Goal: Task Accomplishment & Management: Manage account settings

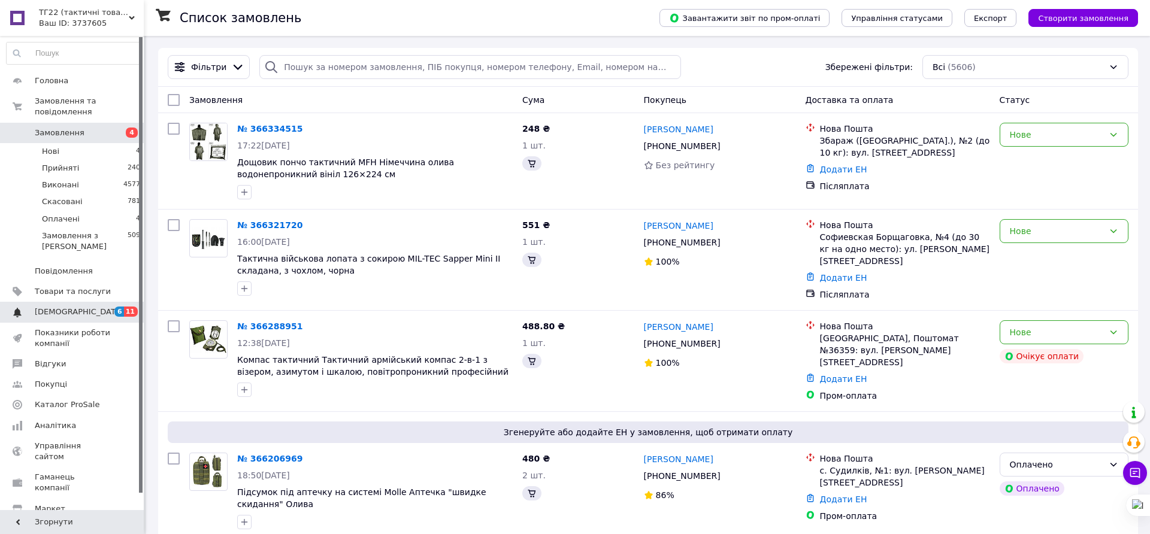
click at [37, 307] on span "[DEMOGRAPHIC_DATA]" at bounding box center [79, 312] width 89 height 11
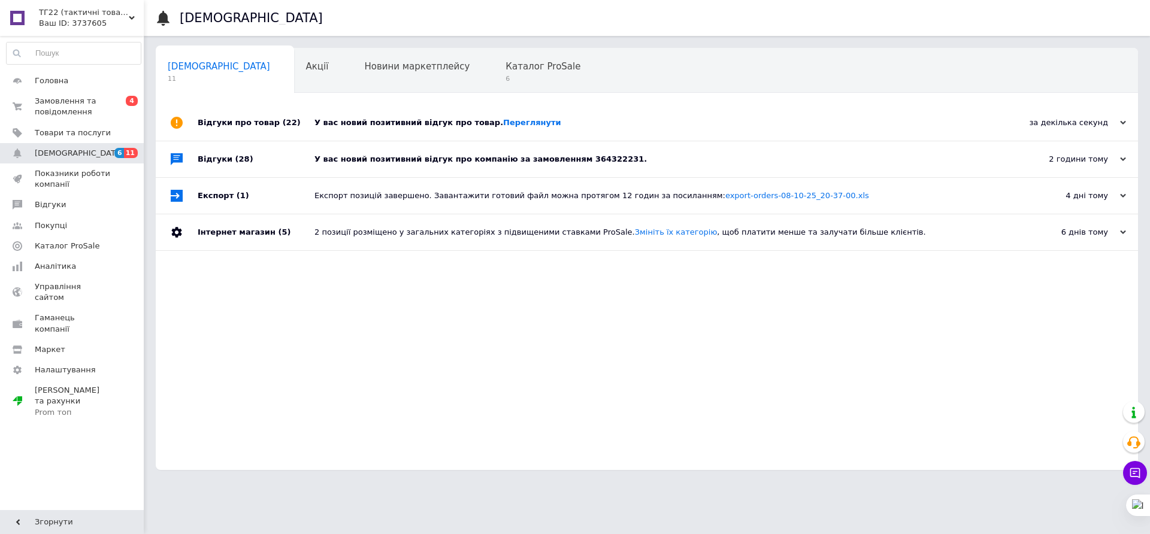
click at [625, 165] on div "У вас новий позитивний відгук про компанію за замовленням 364322231." at bounding box center [661, 159] width 692 height 36
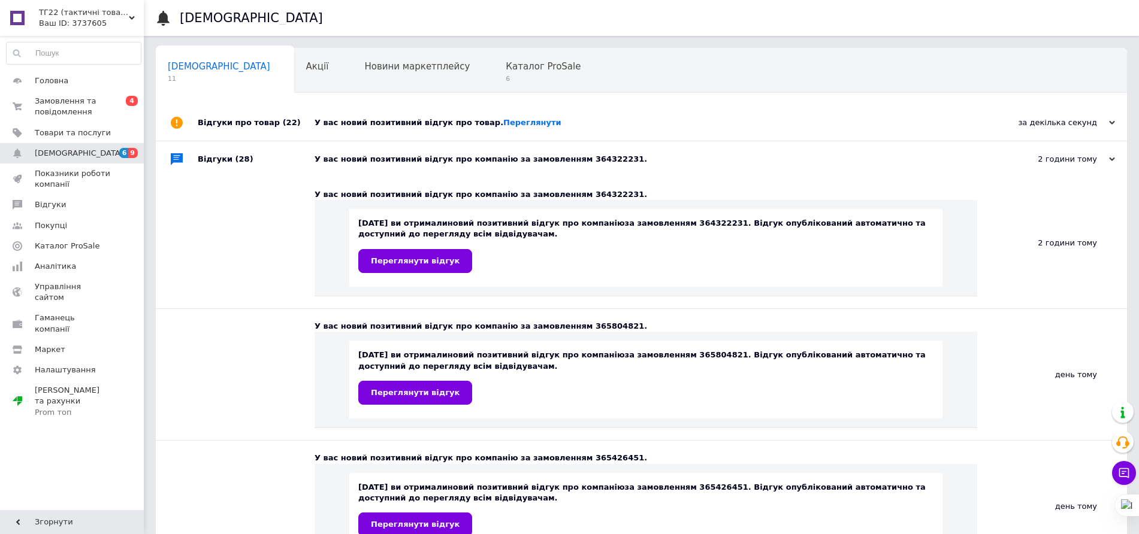
click at [611, 126] on div "У вас новий позитивний відгук про товар. [GEOGRAPHIC_DATA]" at bounding box center [655, 122] width 681 height 11
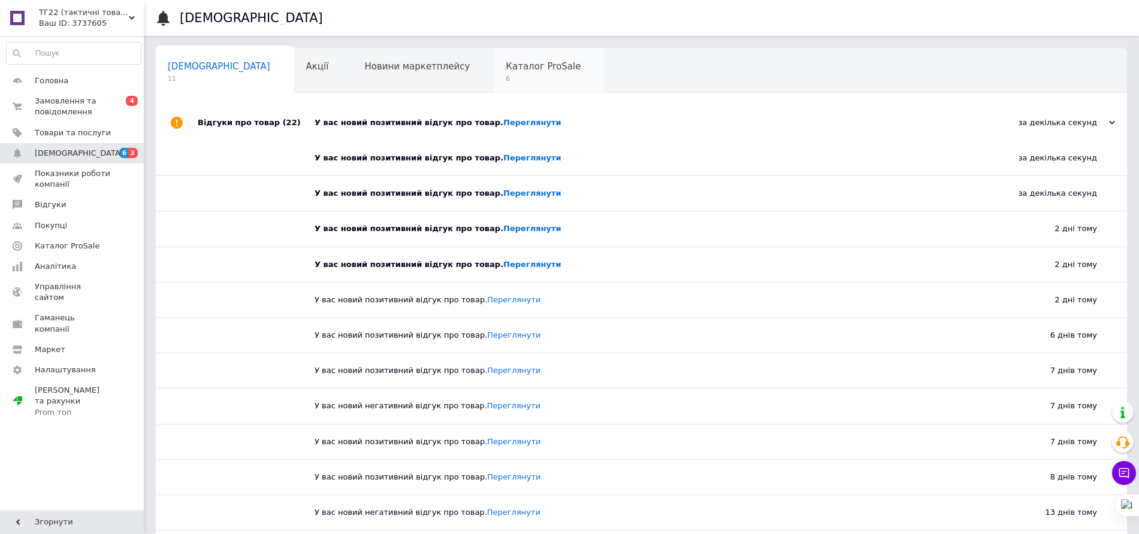
click at [506, 82] on span "6" at bounding box center [543, 78] width 75 height 9
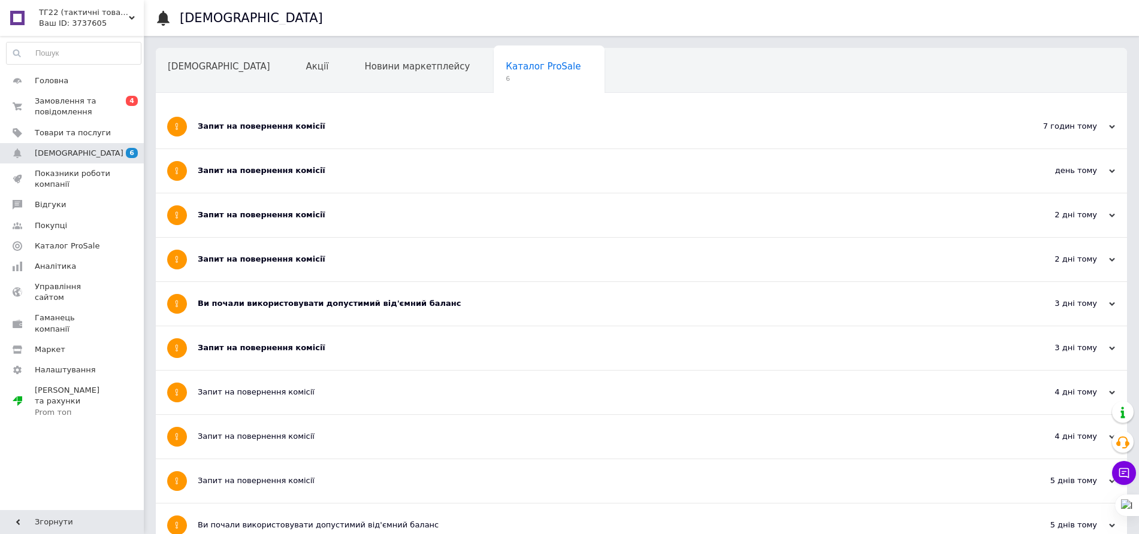
click at [453, 334] on div "Запит на повернення комісії" at bounding box center [596, 349] width 797 height 44
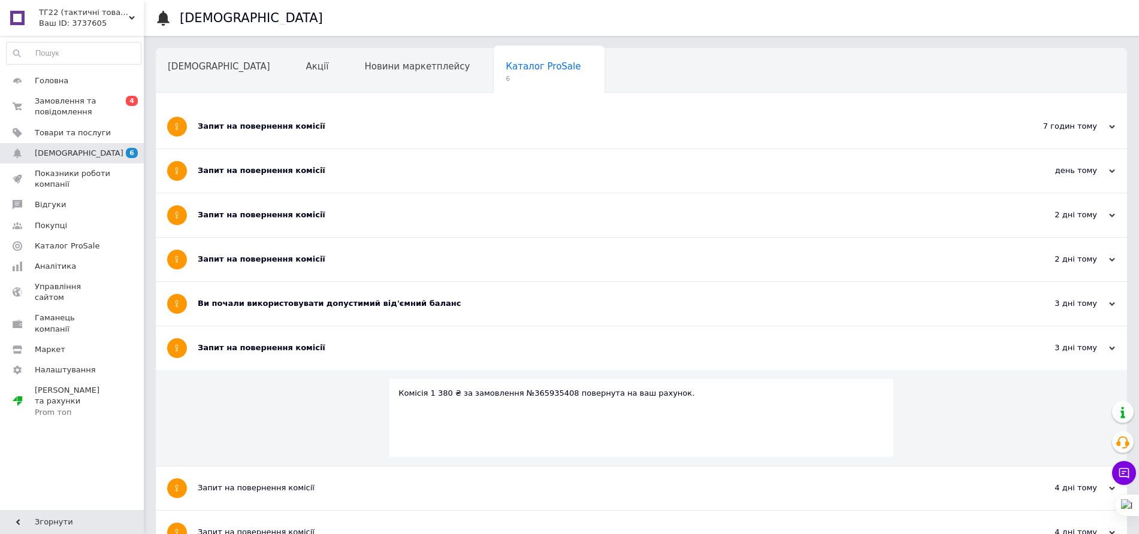
click at [458, 308] on div "Ви почали використовувати допустимий від'ємний баланс" at bounding box center [596, 303] width 797 height 11
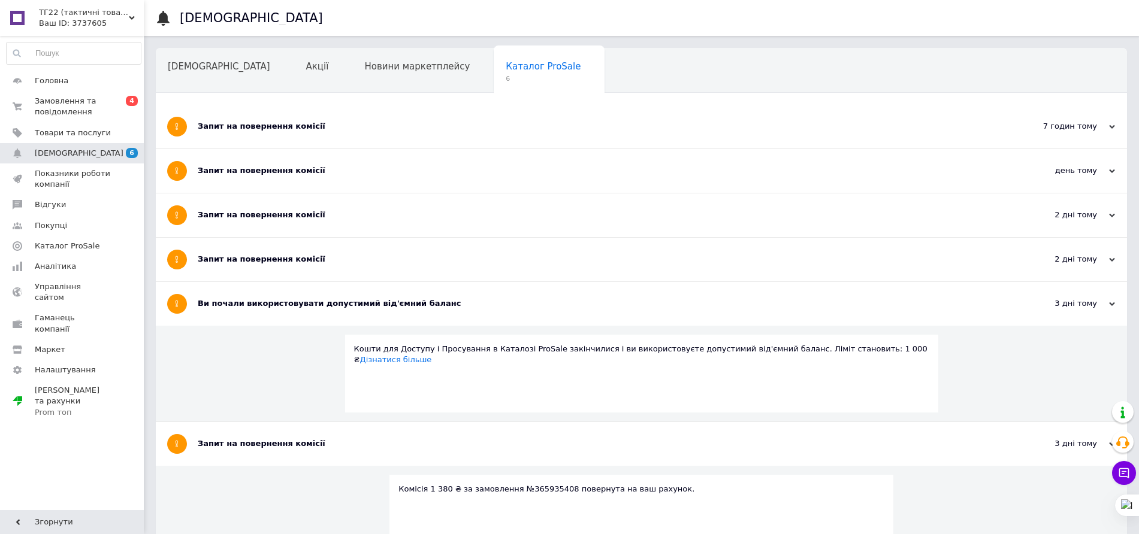
click at [482, 269] on div "Запит на повернення комісії" at bounding box center [596, 260] width 797 height 44
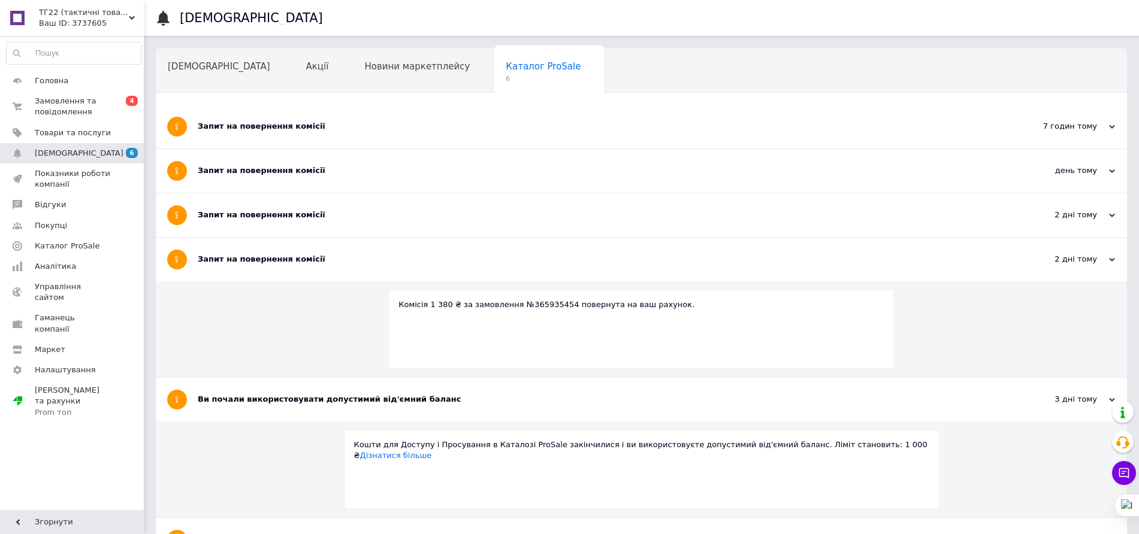
click at [528, 210] on div "Запит на повернення комісії" at bounding box center [596, 215] width 797 height 11
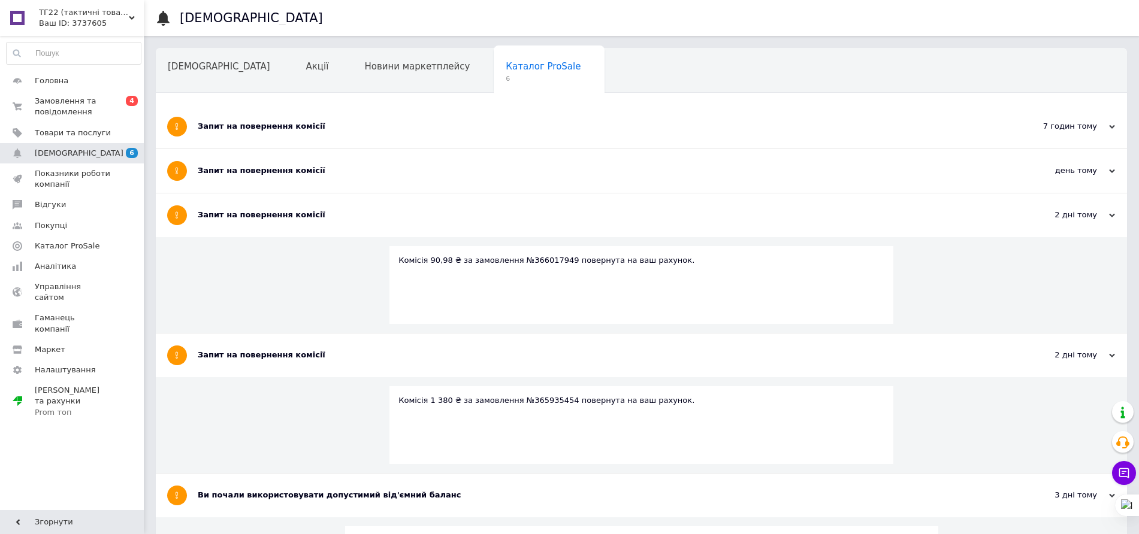
click at [541, 162] on div "Запит на повернення комісії" at bounding box center [596, 171] width 797 height 44
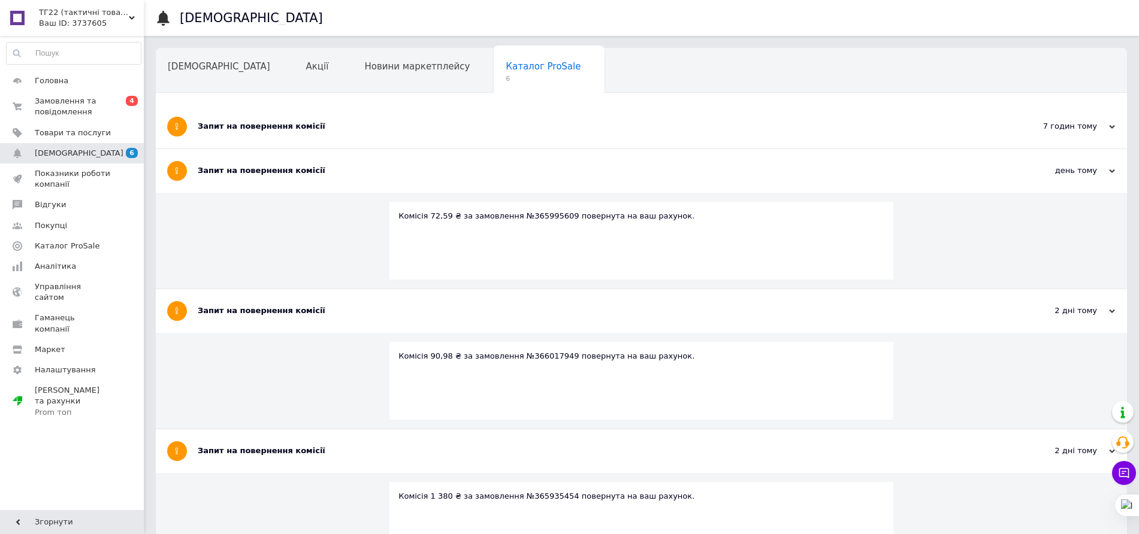
click at [539, 123] on div "Запит на повернення комісії" at bounding box center [596, 126] width 797 height 11
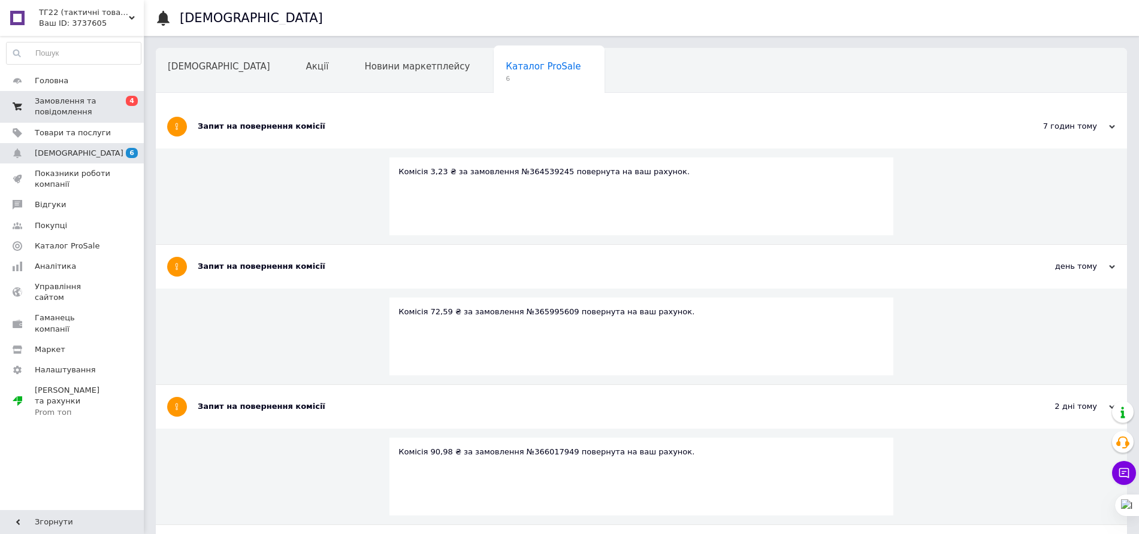
click at [37, 97] on span "Замовлення та повідомлення" at bounding box center [73, 107] width 76 height 22
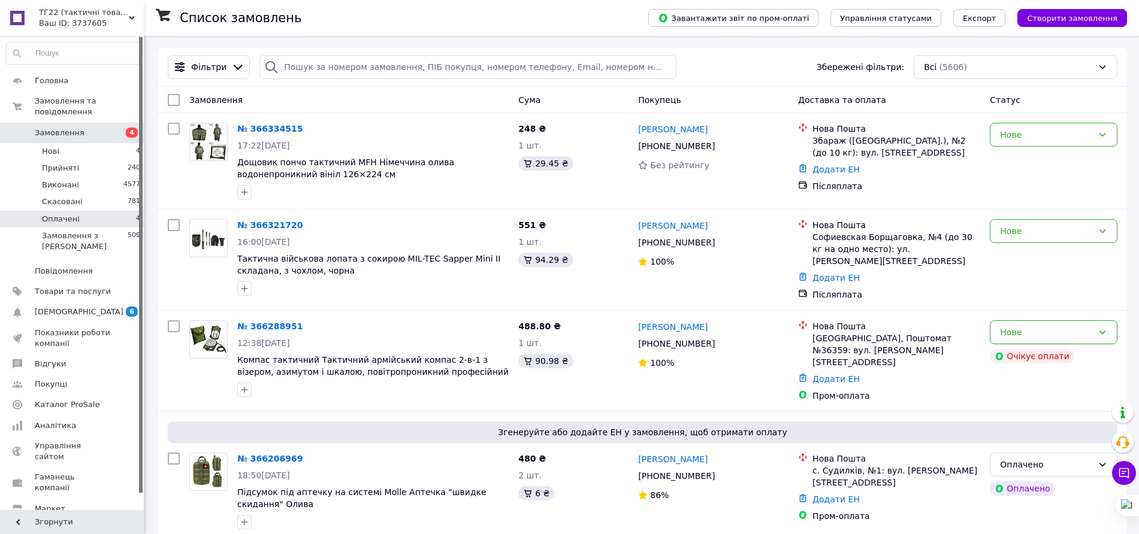
click at [98, 211] on li "Оплачені 4" at bounding box center [73, 219] width 147 height 17
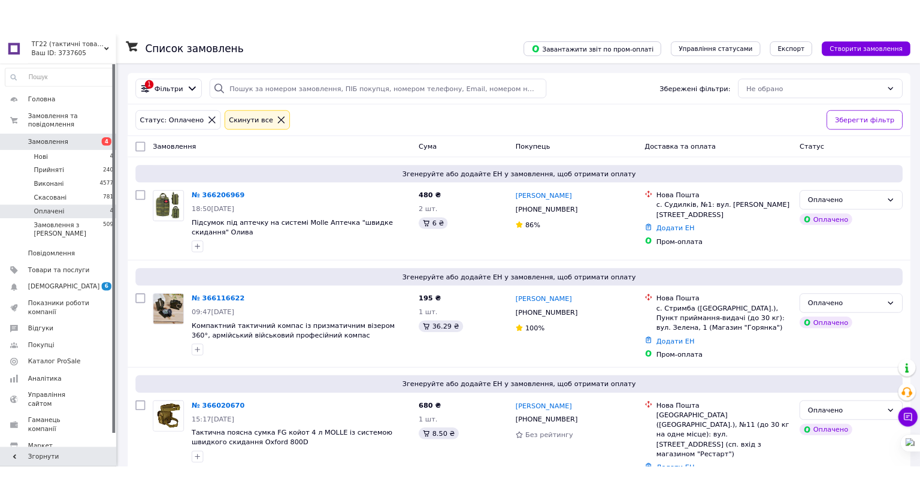
scroll to position [167, 0]
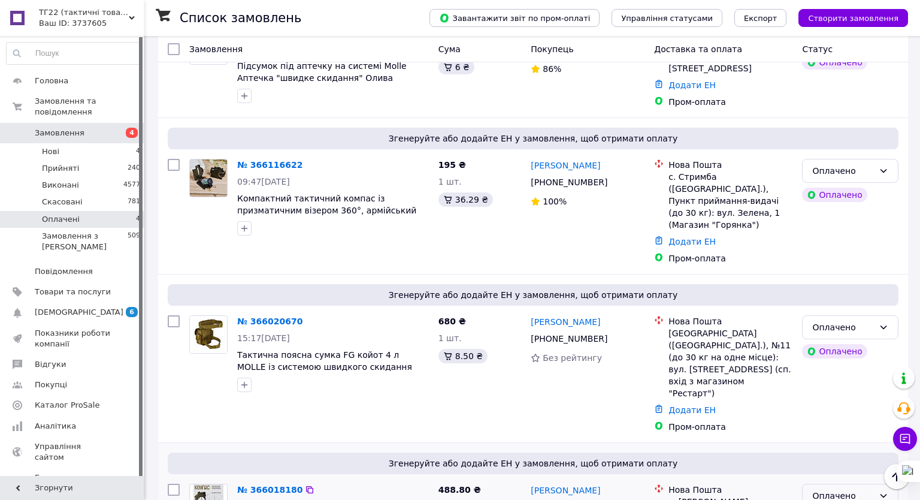
click at [874, 489] on div "Оплачено" at bounding box center [843, 495] width 62 height 13
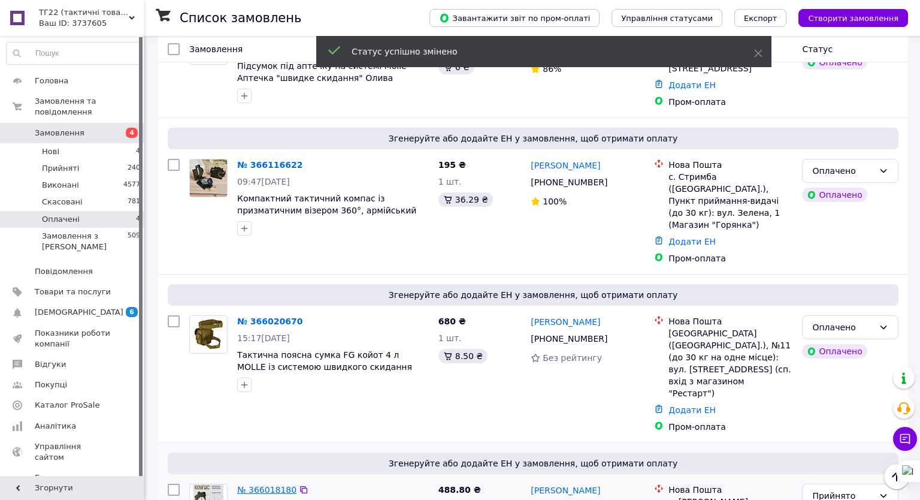
click at [276, 485] on link "№ 366018180" at bounding box center [266, 490] width 59 height 10
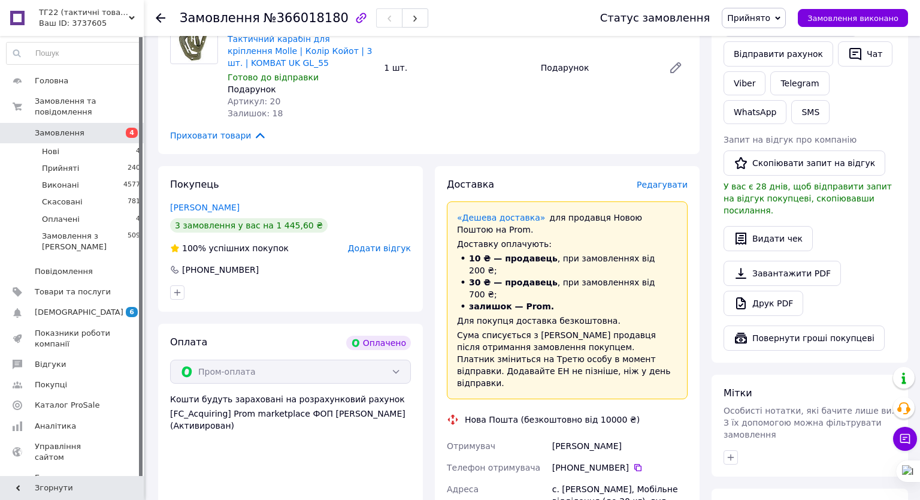
scroll to position [394, 0]
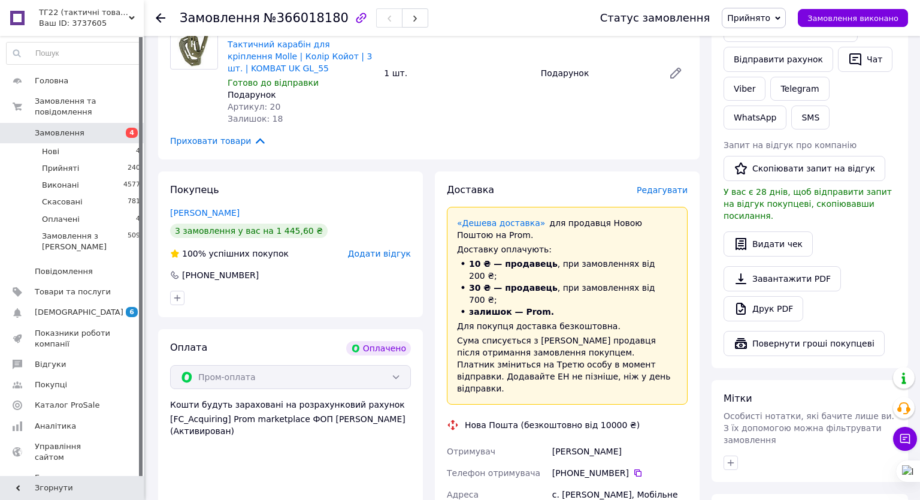
scroll to position [273, 0]
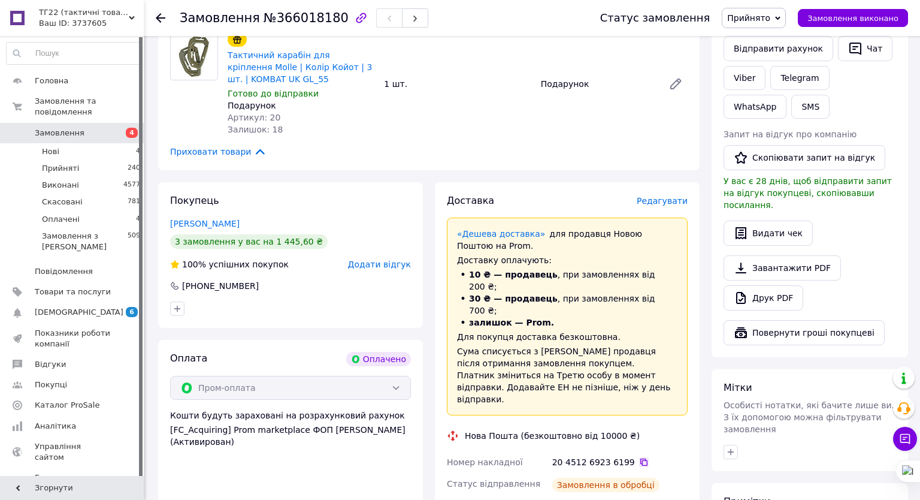
click at [649, 457] on icon at bounding box center [644, 462] width 10 height 10
click at [64, 211] on li "Оплачені 4" at bounding box center [73, 219] width 147 height 17
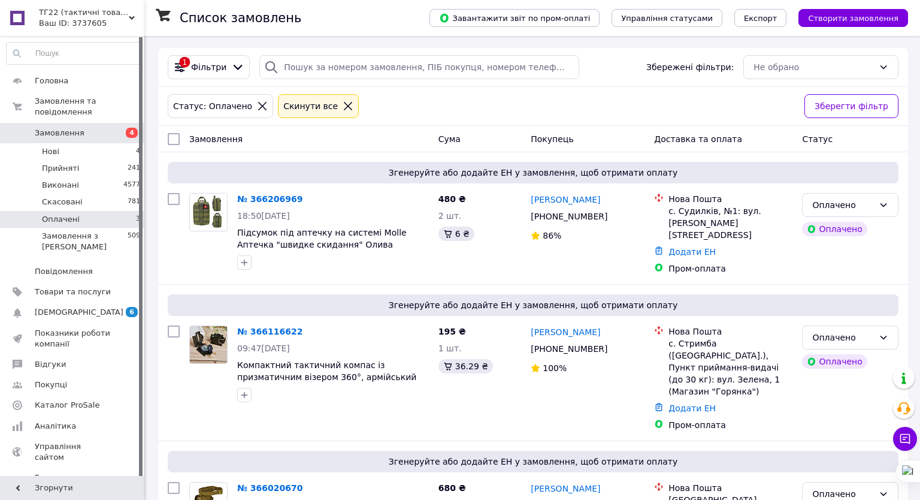
scroll to position [22, 0]
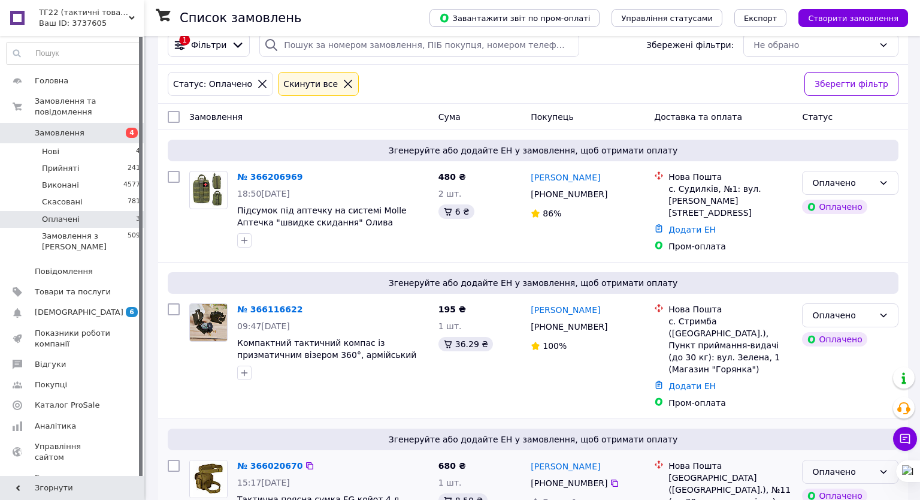
click at [874, 465] on div "Оплачено" at bounding box center [843, 471] width 62 height 13
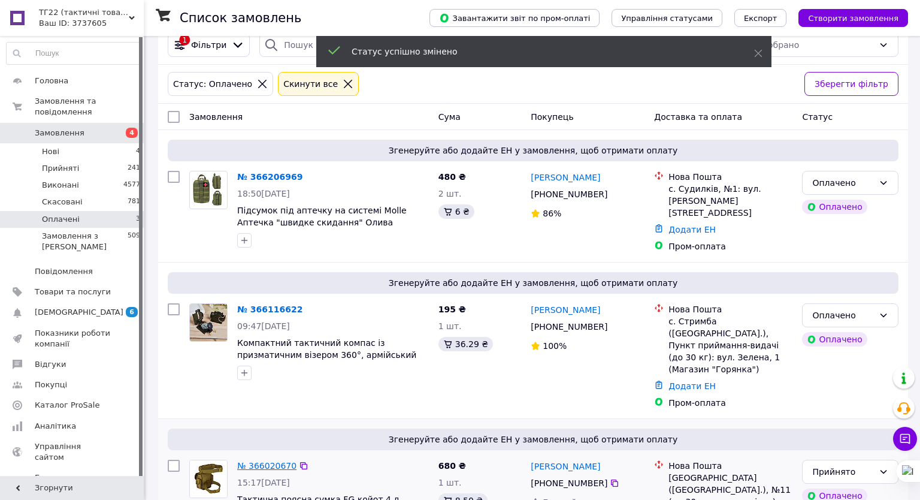
click at [243, 461] on link "№ 366020670" at bounding box center [266, 466] width 59 height 10
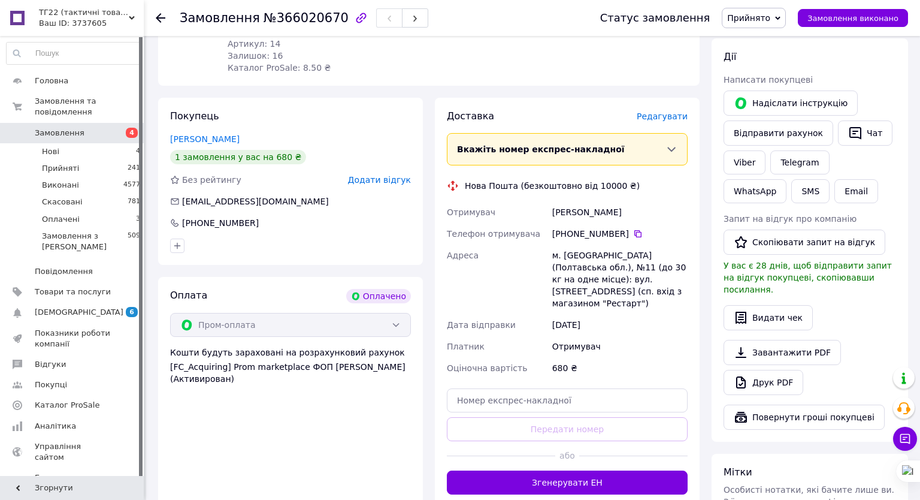
scroll to position [277, 0]
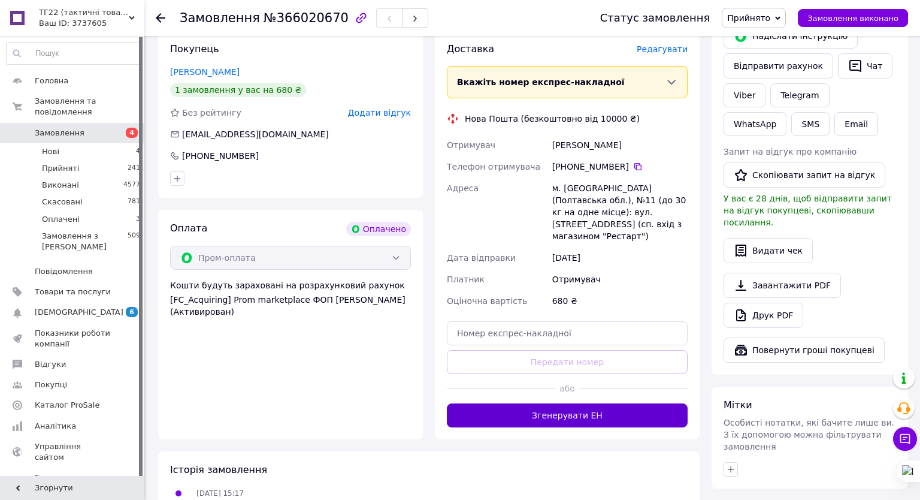
click at [629, 403] on button "Згенерувати ЕН" at bounding box center [567, 415] width 241 height 24
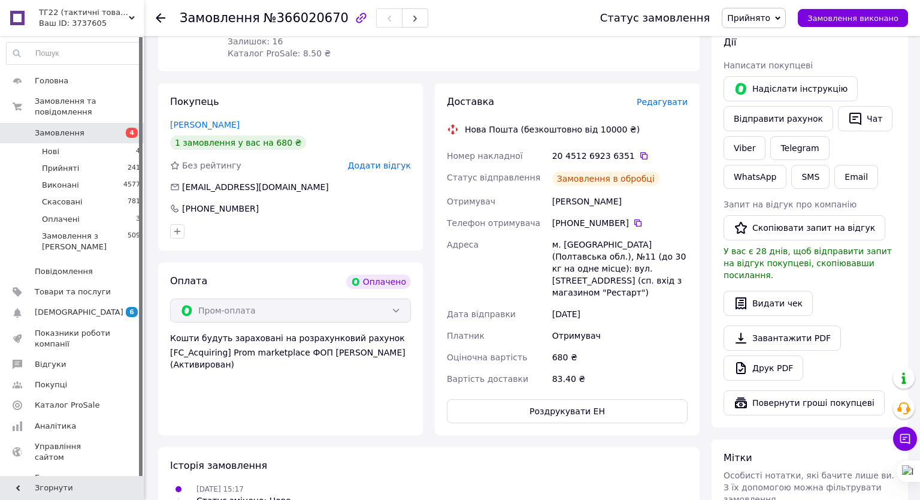
scroll to position [221, 0]
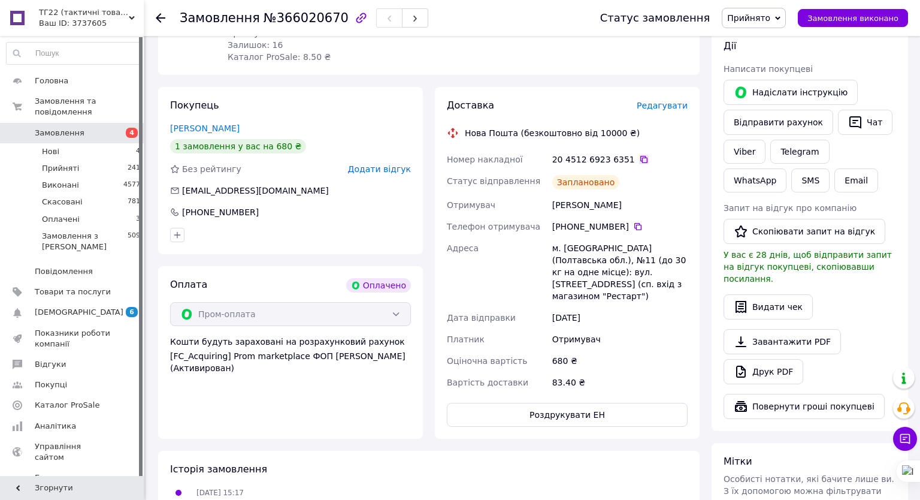
click at [648, 156] on icon at bounding box center [643, 159] width 7 height 7
click at [74, 214] on span "Оплачені" at bounding box center [61, 219] width 38 height 11
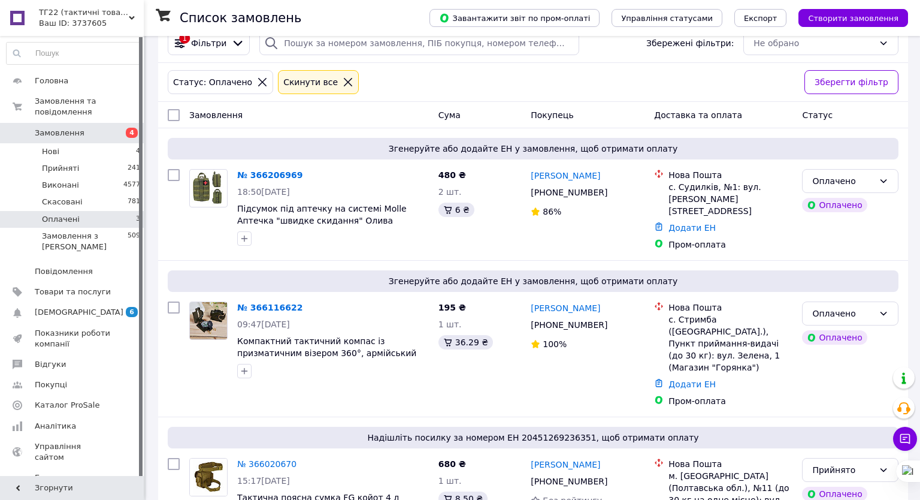
scroll to position [39, 0]
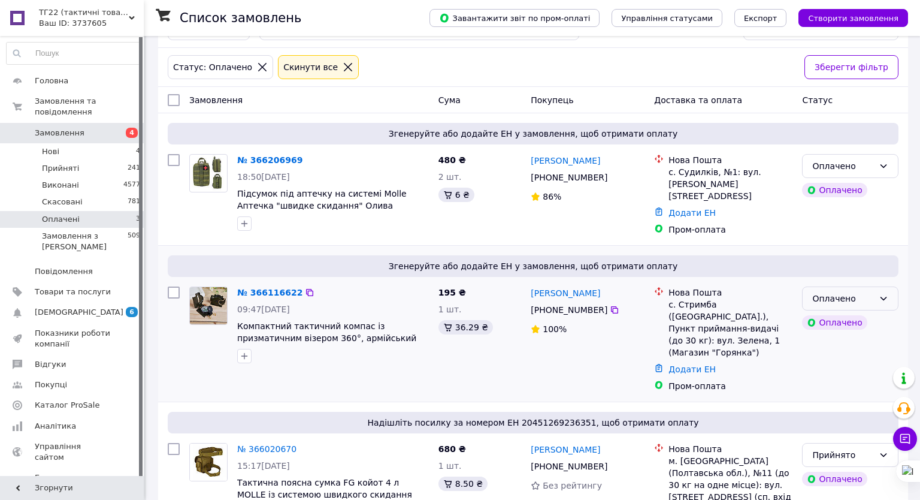
click at [874, 292] on div "Оплачено" at bounding box center [843, 298] width 62 height 13
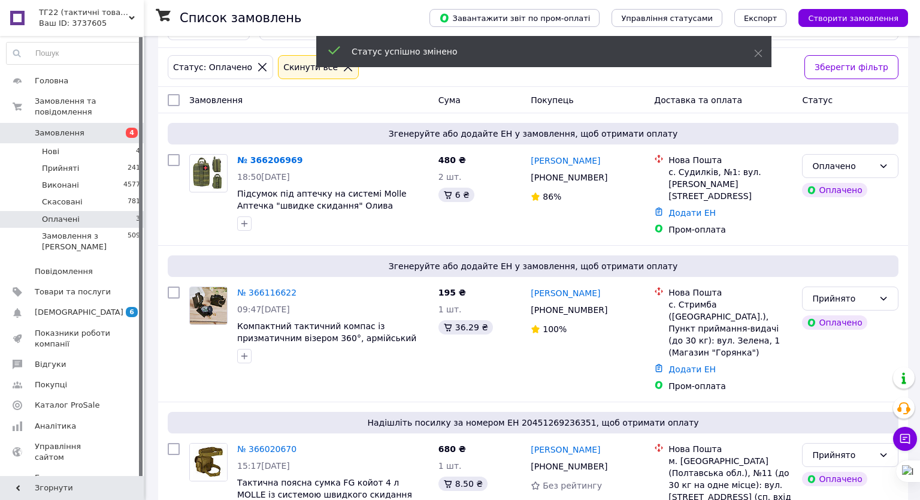
click at [253, 289] on link "№ 366116622" at bounding box center [266, 293] width 59 height 10
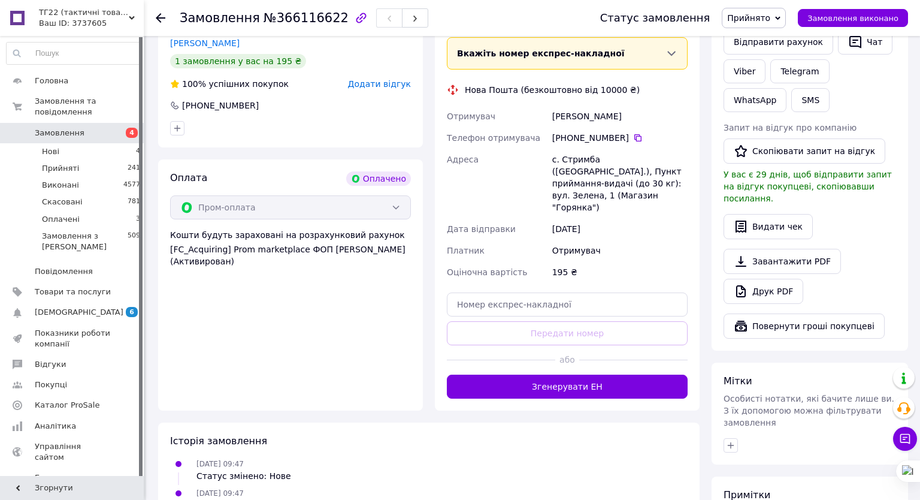
scroll to position [315, 0]
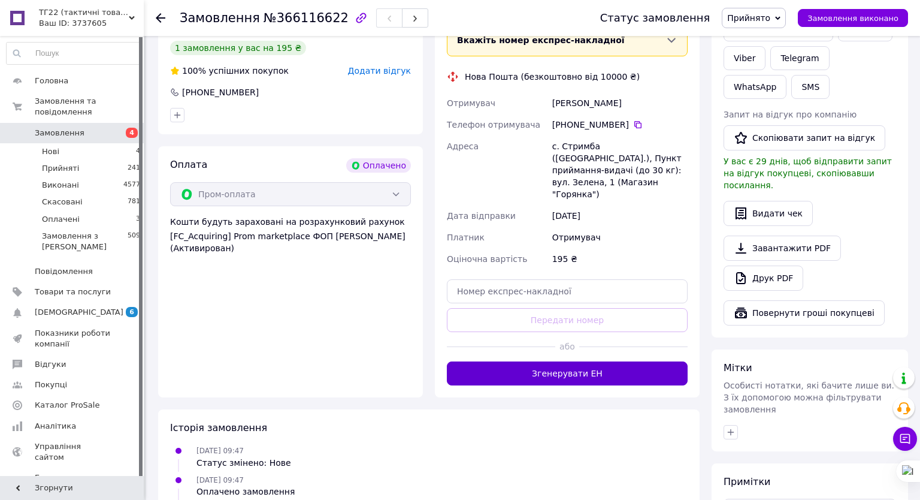
click at [634, 361] on button "Згенерувати ЕН" at bounding box center [567, 373] width 241 height 24
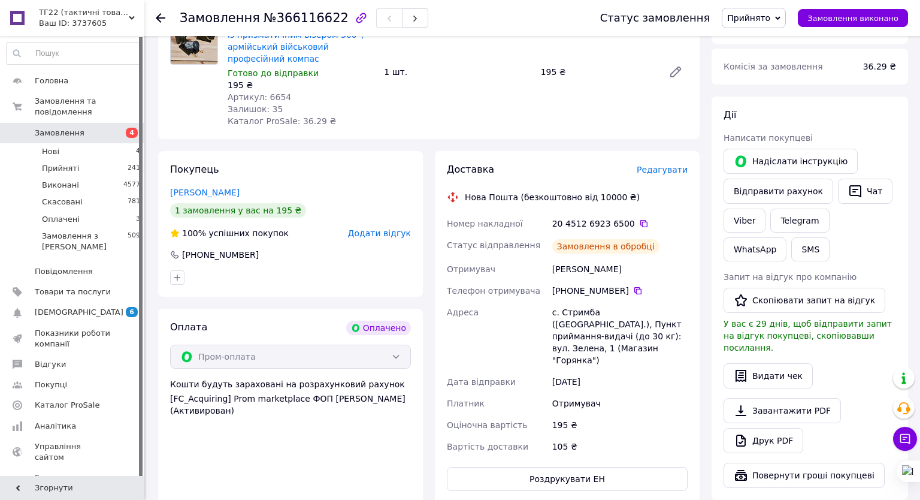
scroll to position [143, 0]
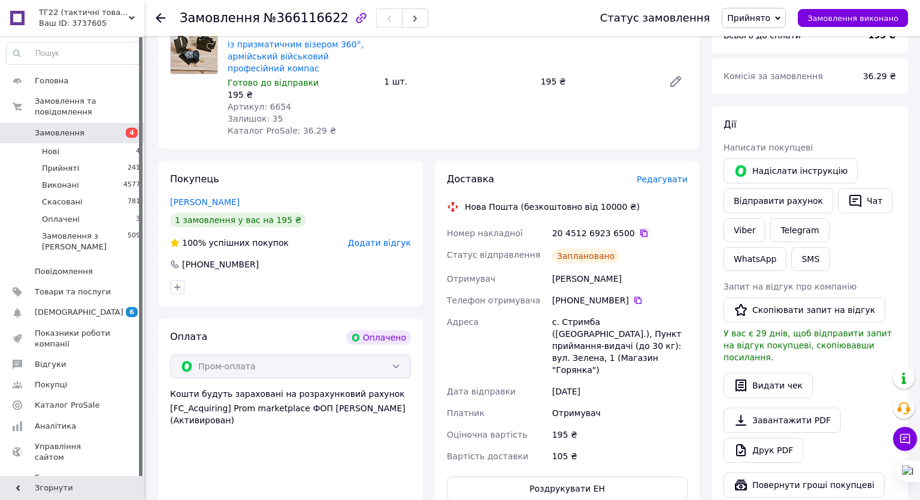
click at [649, 228] on icon at bounding box center [644, 233] width 10 height 10
click at [62, 215] on li "Оплачені 3" at bounding box center [73, 219] width 147 height 17
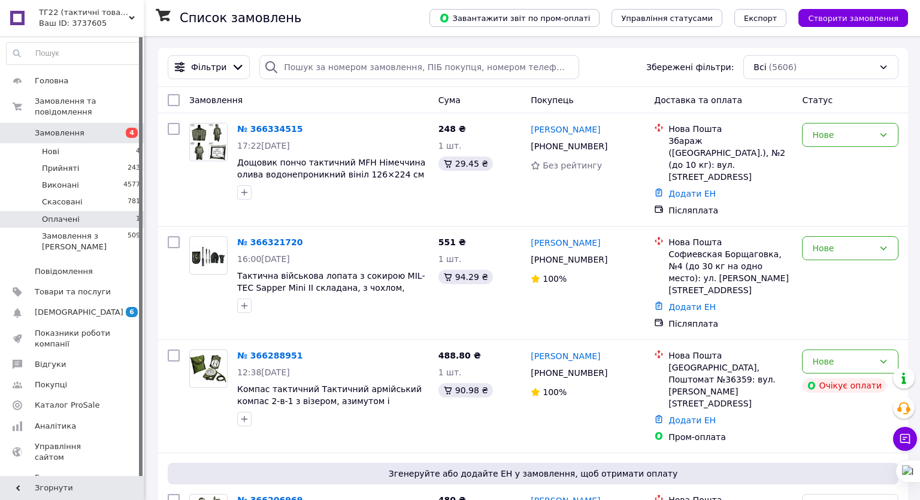
click at [62, 214] on li "Оплачені 1" at bounding box center [73, 219] width 147 height 17
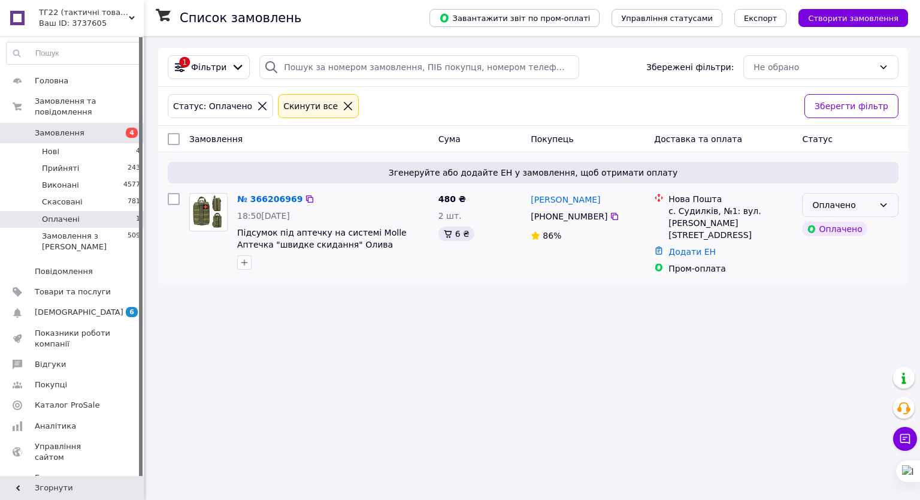
click at [874, 198] on div "Оплачено" at bounding box center [843, 204] width 62 height 13
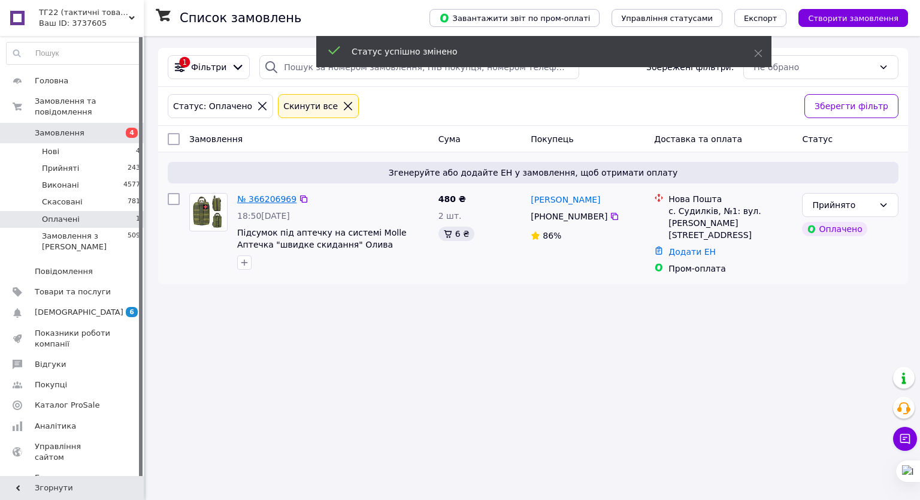
click at [255, 201] on link "№ 366206969" at bounding box center [266, 199] width 59 height 10
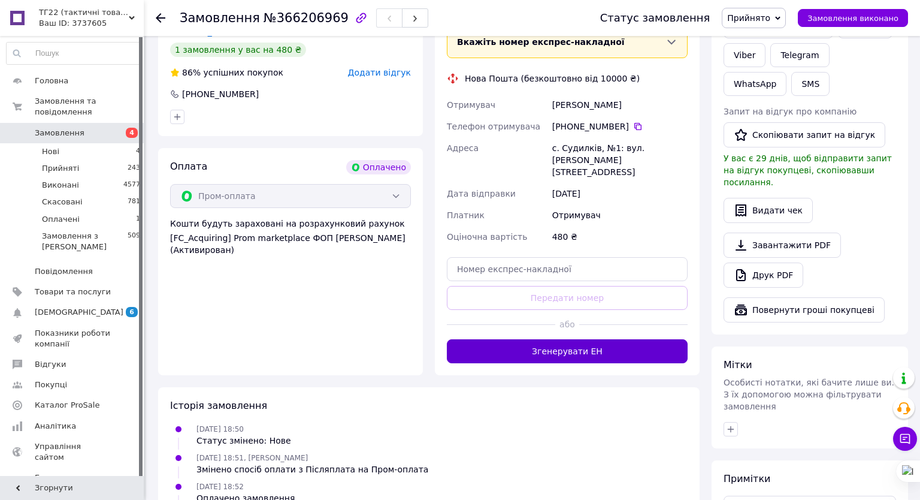
click at [637, 339] on button "Згенерувати ЕН" at bounding box center [567, 351] width 241 height 24
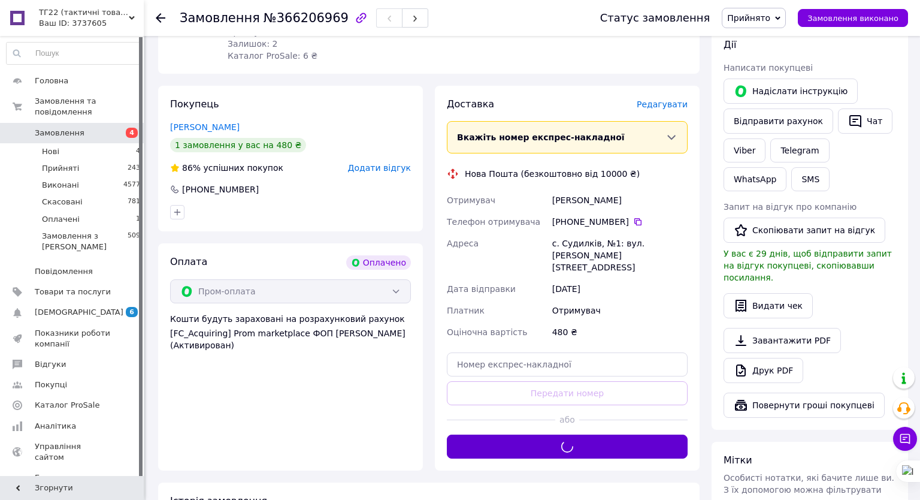
scroll to position [222, 0]
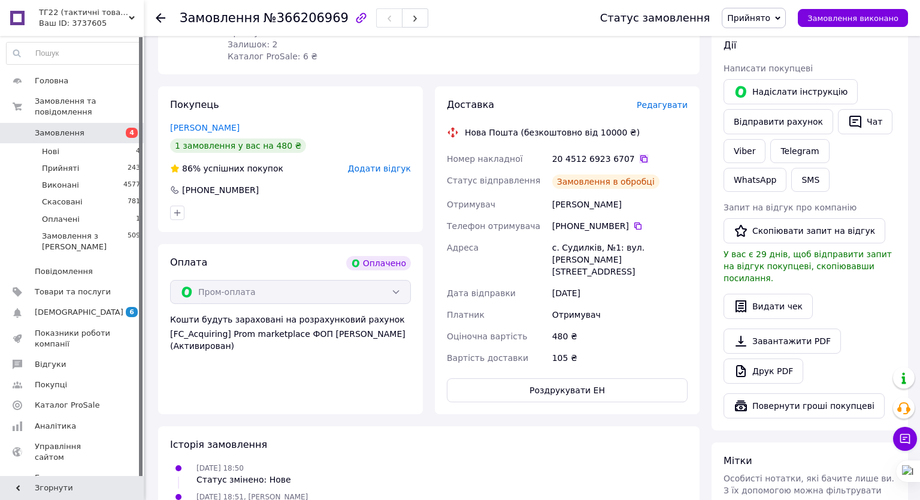
click at [649, 154] on icon at bounding box center [644, 159] width 10 height 10
click at [90, 143] on li "Нові 4" at bounding box center [73, 151] width 147 height 17
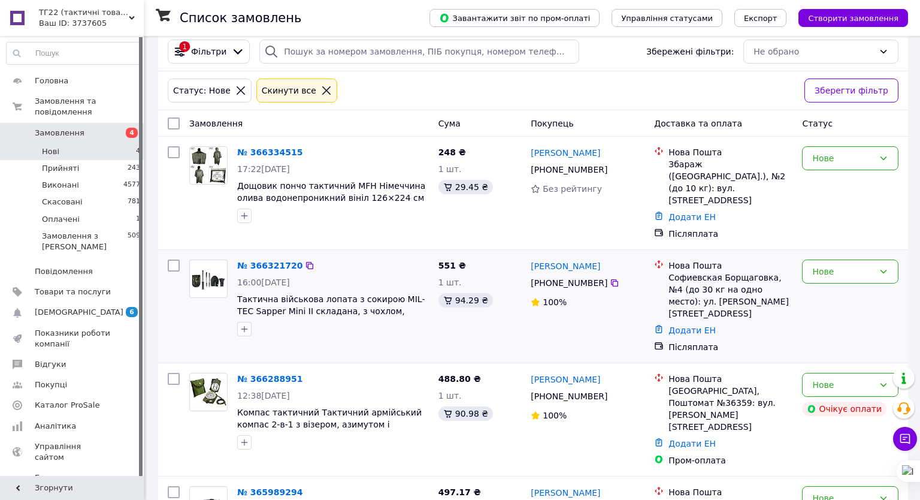
scroll to position [15, 0]
click at [874, 379] on div "Нове" at bounding box center [843, 385] width 62 height 13
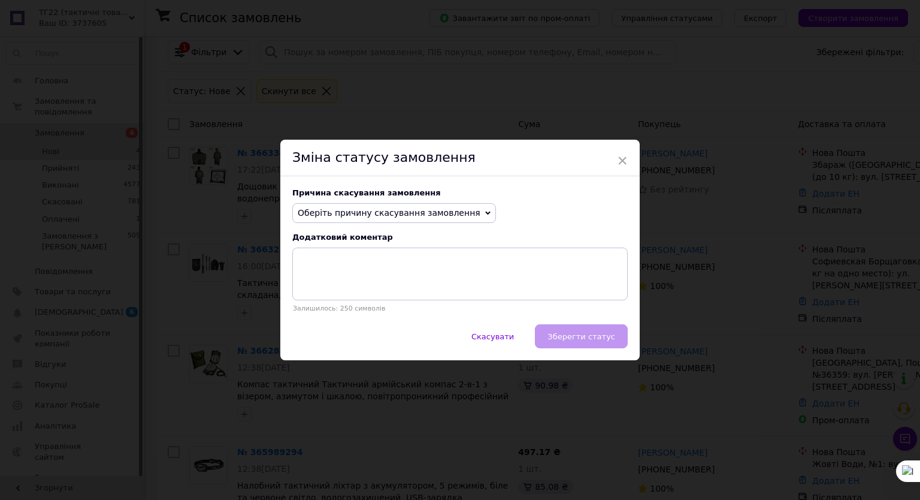
click at [480, 217] on span "Оберіть причину скасування замовлення" at bounding box center [389, 213] width 183 height 10
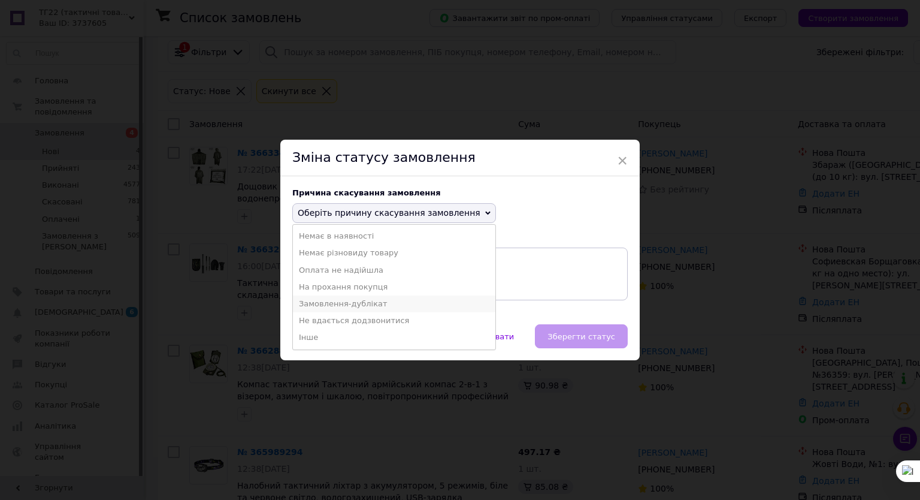
click at [483, 312] on li "Замовлення-дублікат" at bounding box center [394, 303] width 202 height 17
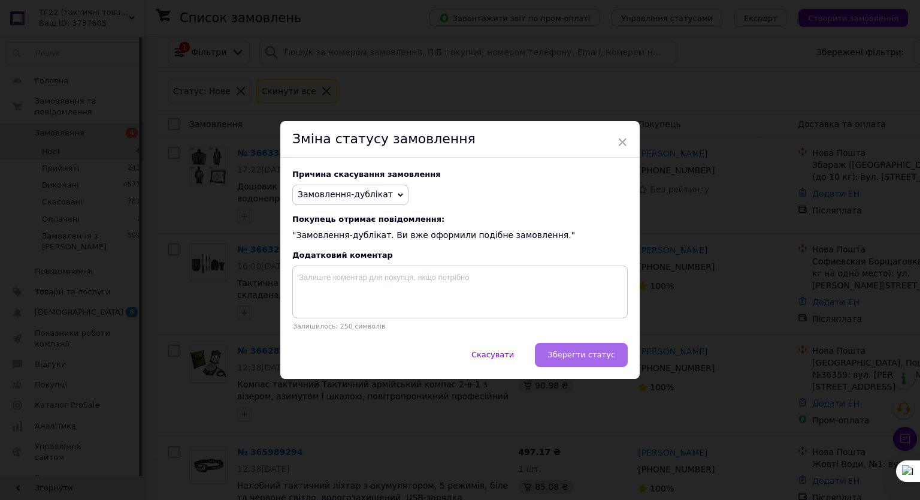
click at [628, 367] on button "Зберегти статус" at bounding box center [581, 355] width 93 height 24
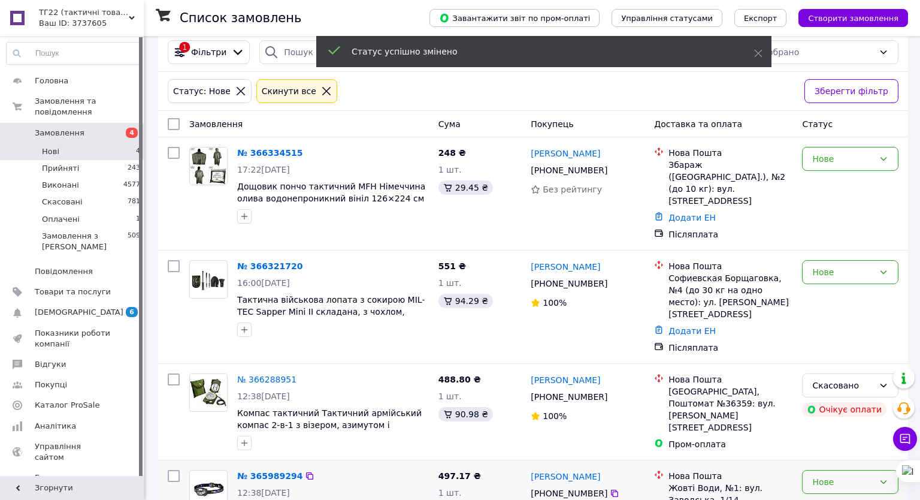
click at [874, 475] on div "Нове" at bounding box center [843, 481] width 62 height 13
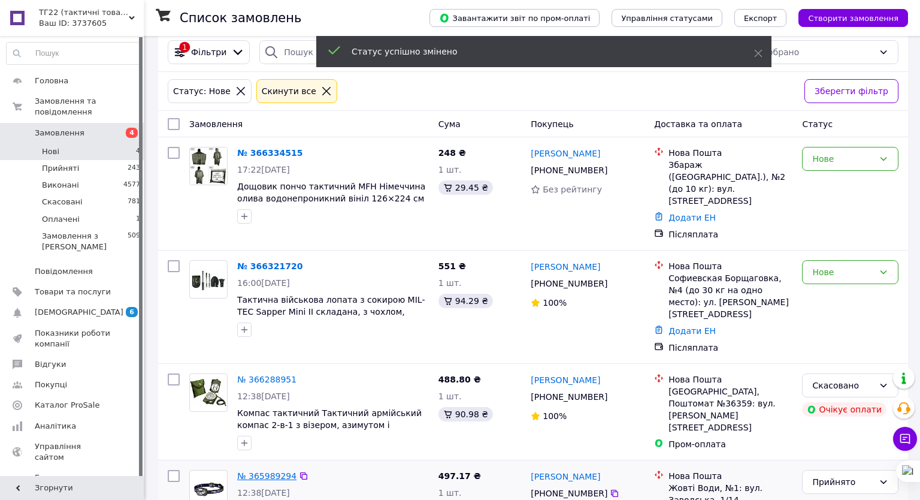
click at [254, 471] on link "№ 365989294" at bounding box center [266, 476] width 59 height 10
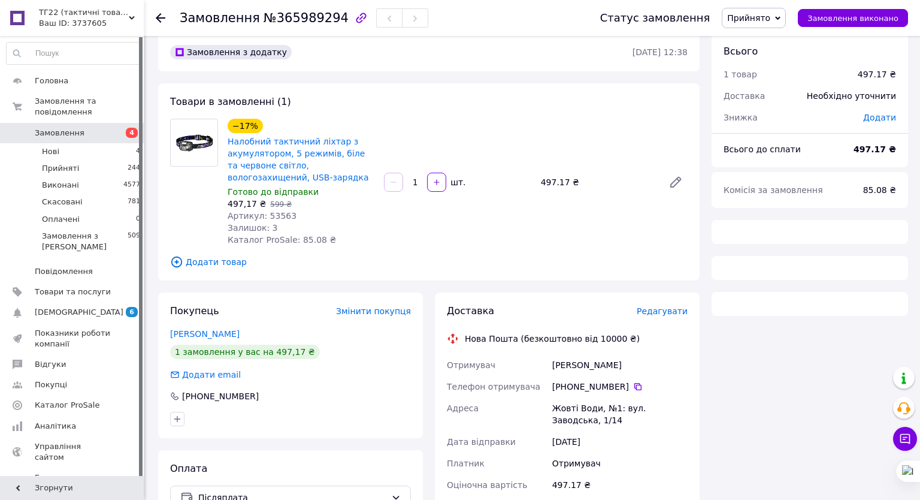
scroll to position [180, 0]
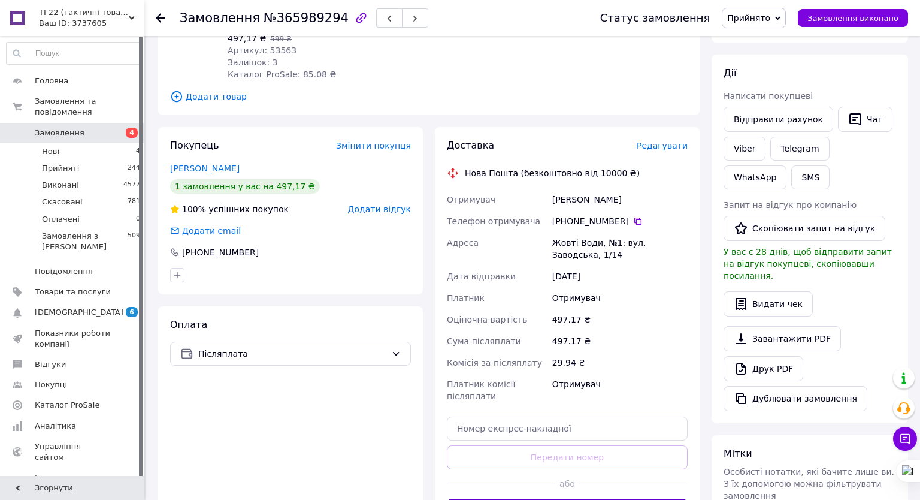
click at [640, 498] on button "Згенерувати ЕН" at bounding box center [567, 510] width 241 height 24
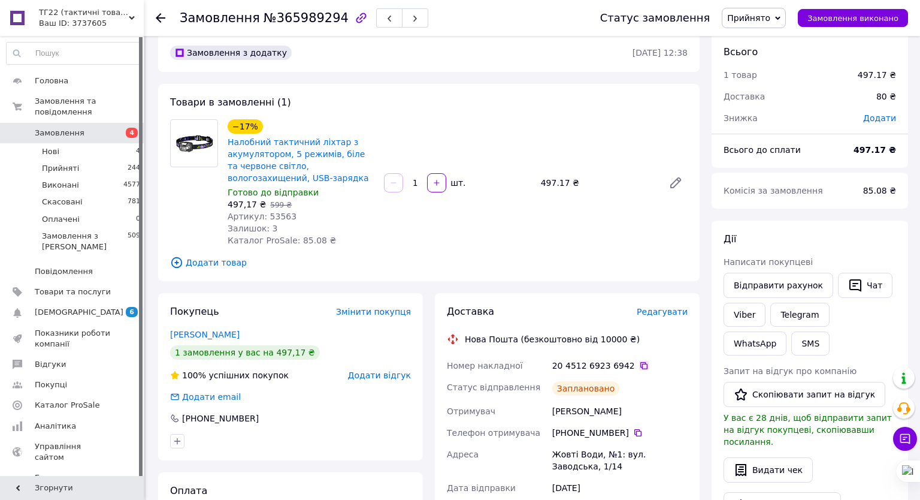
click at [648, 362] on icon at bounding box center [643, 365] width 7 height 7
click at [53, 146] on span "Нові" at bounding box center [50, 151] width 17 height 11
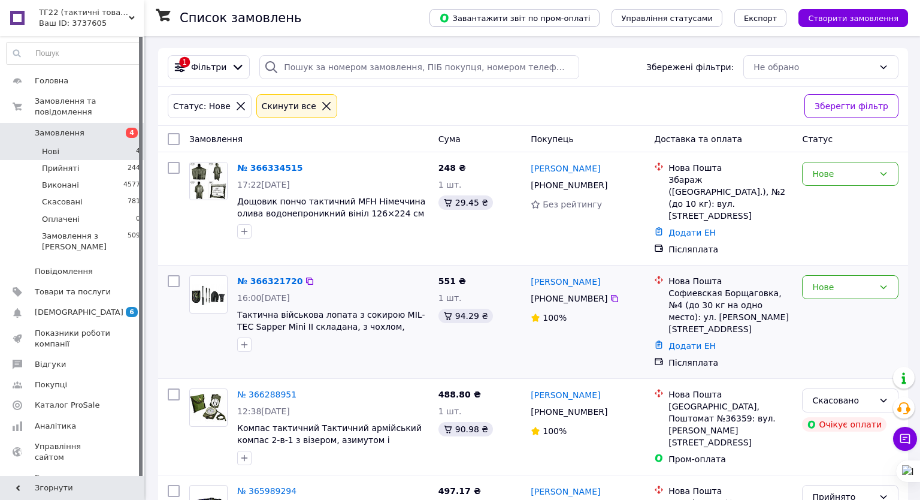
scroll to position [16, 0]
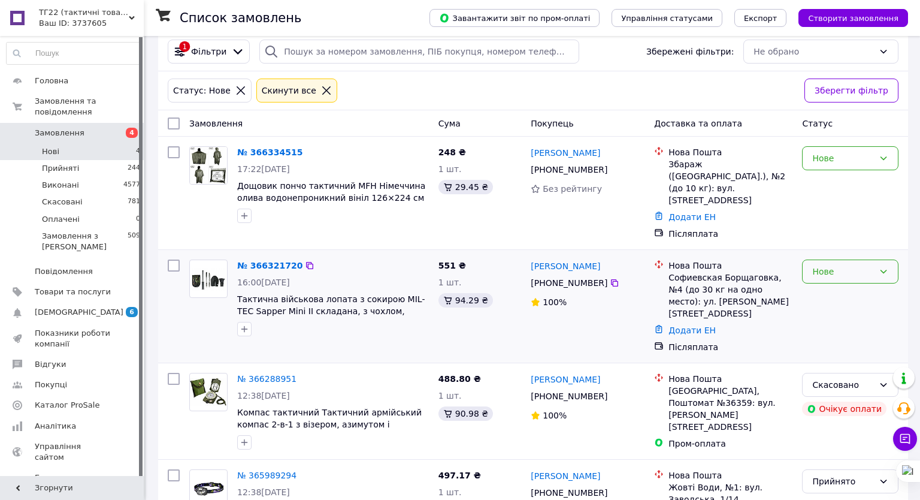
click at [874, 265] on div "Нове" at bounding box center [843, 271] width 62 height 13
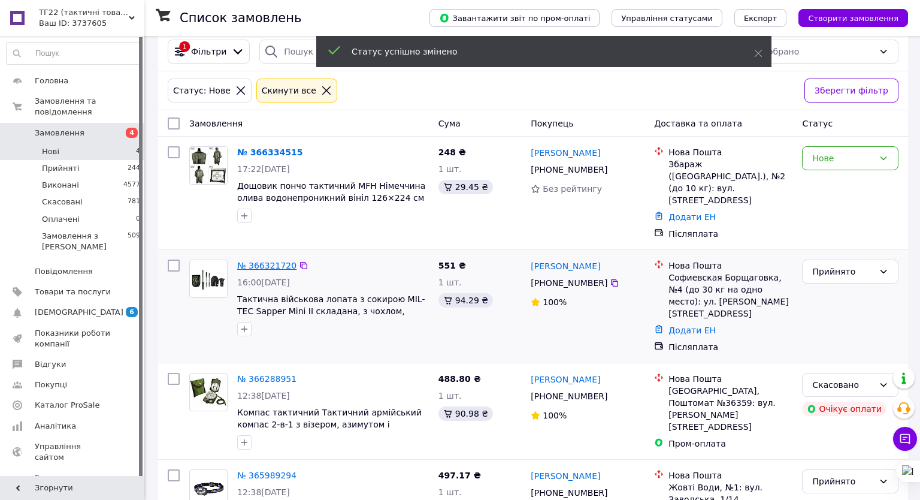
click at [252, 261] on link "№ 366321720" at bounding box center [266, 266] width 59 height 10
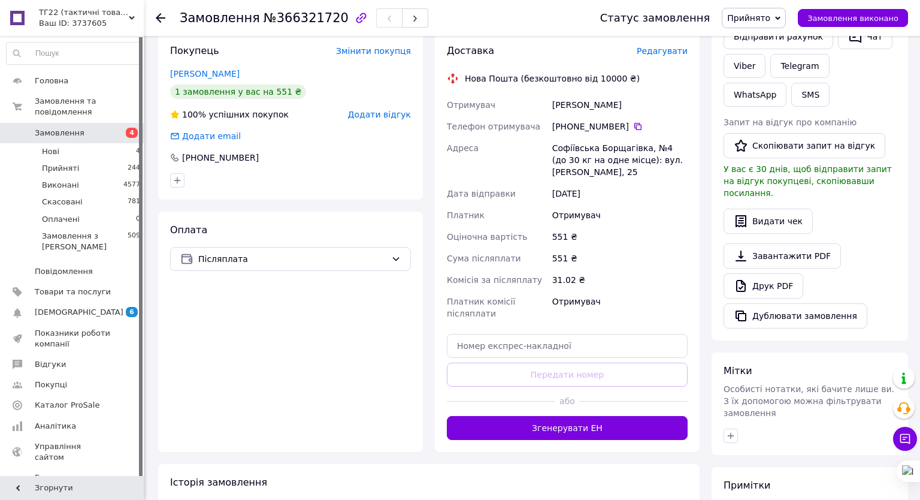
scroll to position [261, 0]
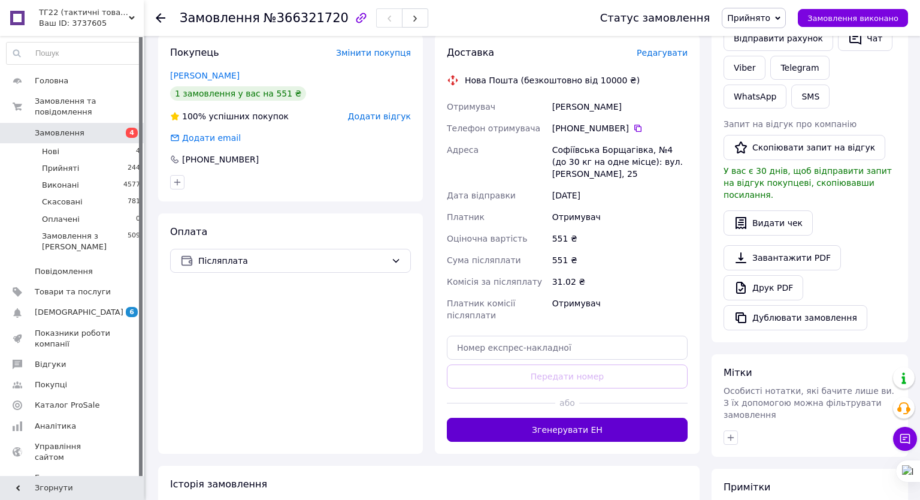
click at [646, 418] on button "Згенерувати ЕН" at bounding box center [567, 430] width 241 height 24
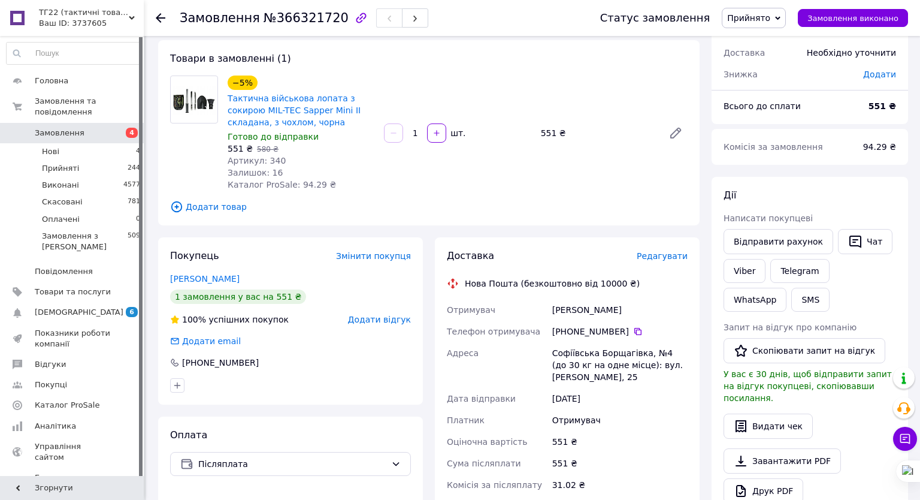
scroll to position [55, 0]
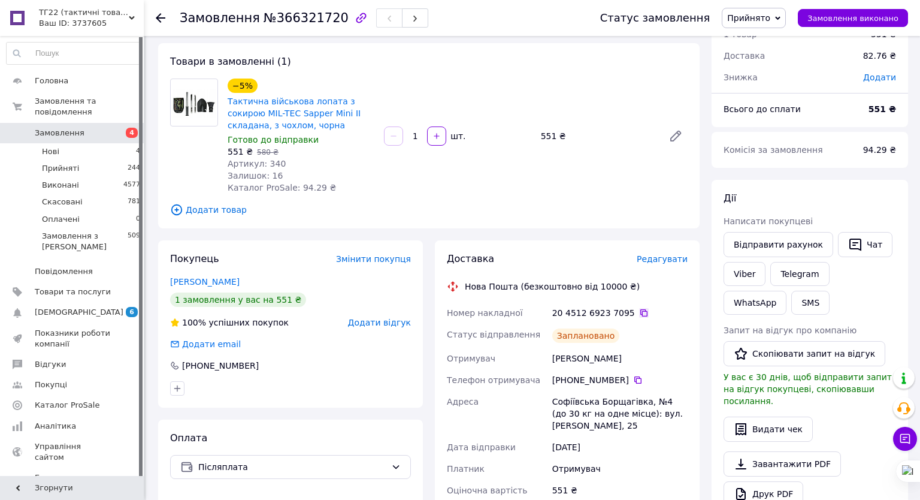
click at [649, 308] on icon at bounding box center [644, 313] width 10 height 10
click at [81, 143] on li "Нові 4" at bounding box center [73, 151] width 147 height 17
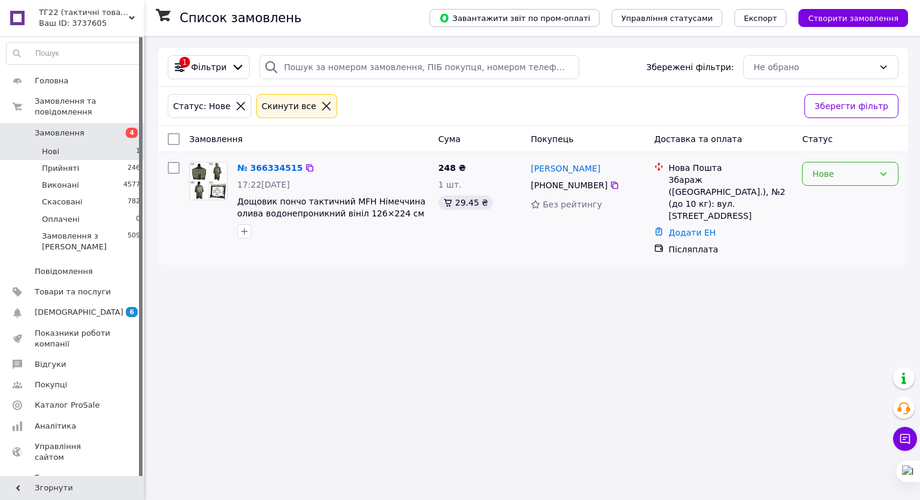
click at [874, 179] on div "Нове" at bounding box center [843, 173] width 62 height 13
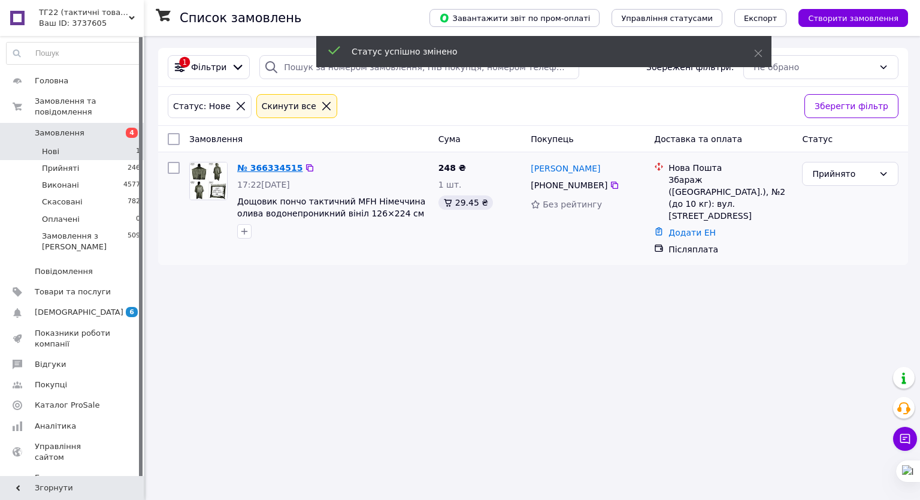
click at [259, 168] on link "№ 366334515" at bounding box center [269, 168] width 65 height 10
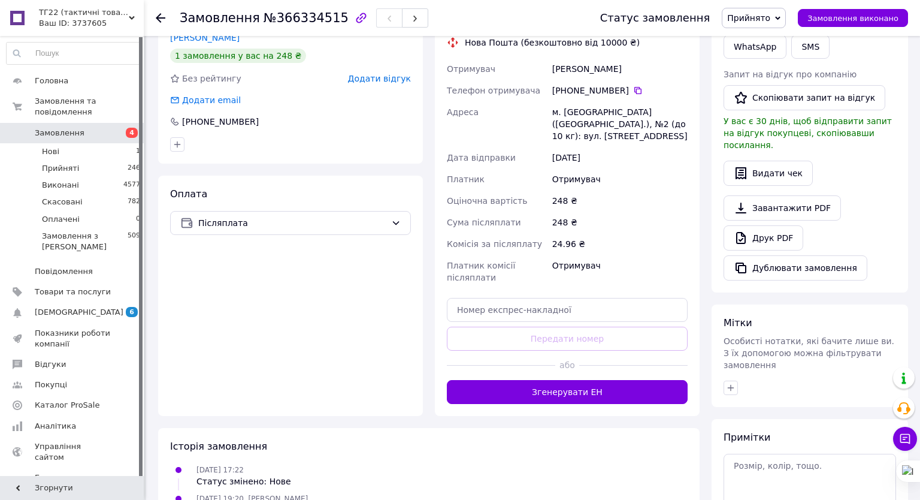
scroll to position [342, 0]
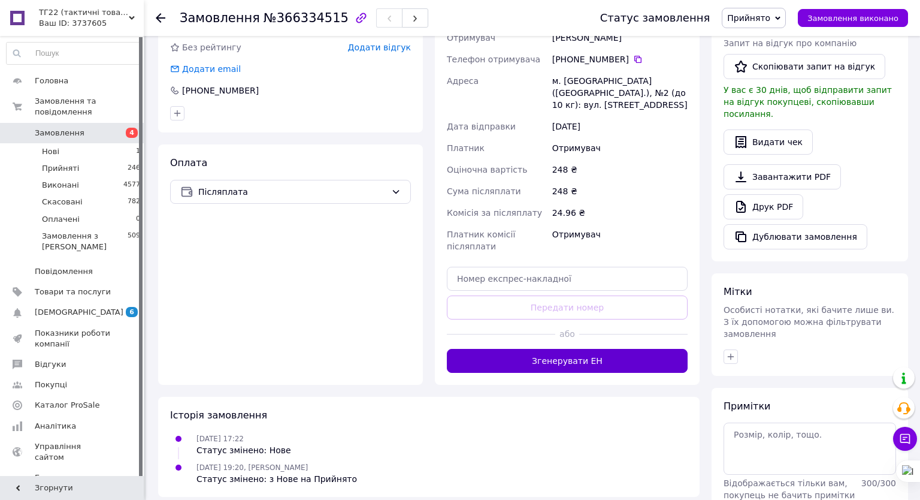
click at [628, 349] on button "Згенерувати ЕН" at bounding box center [567, 361] width 241 height 24
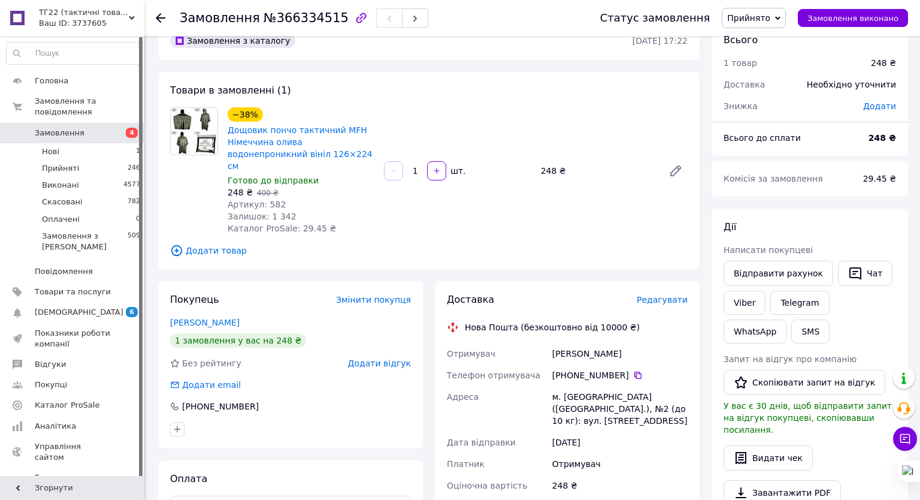
scroll to position [25, 0]
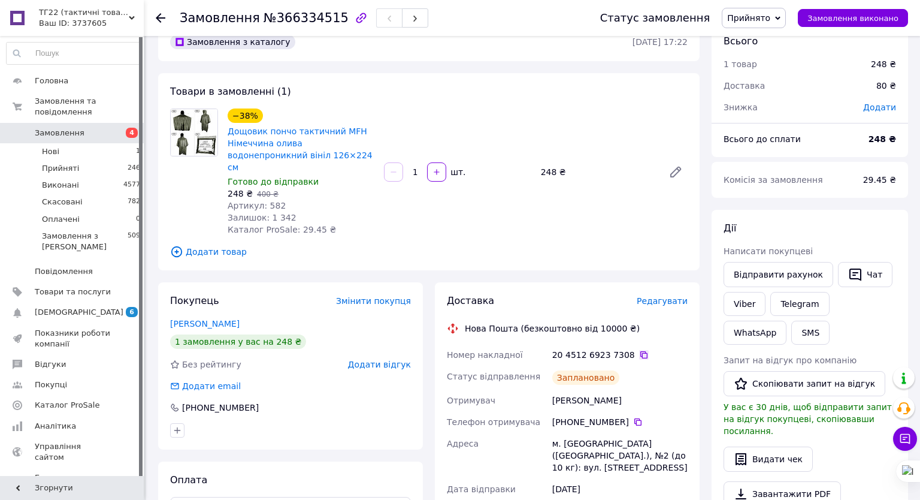
click at [648, 351] on icon at bounding box center [643, 354] width 7 height 7
click at [86, 143] on li "Нові 1" at bounding box center [73, 151] width 147 height 17
